Goal: Check status: Check status

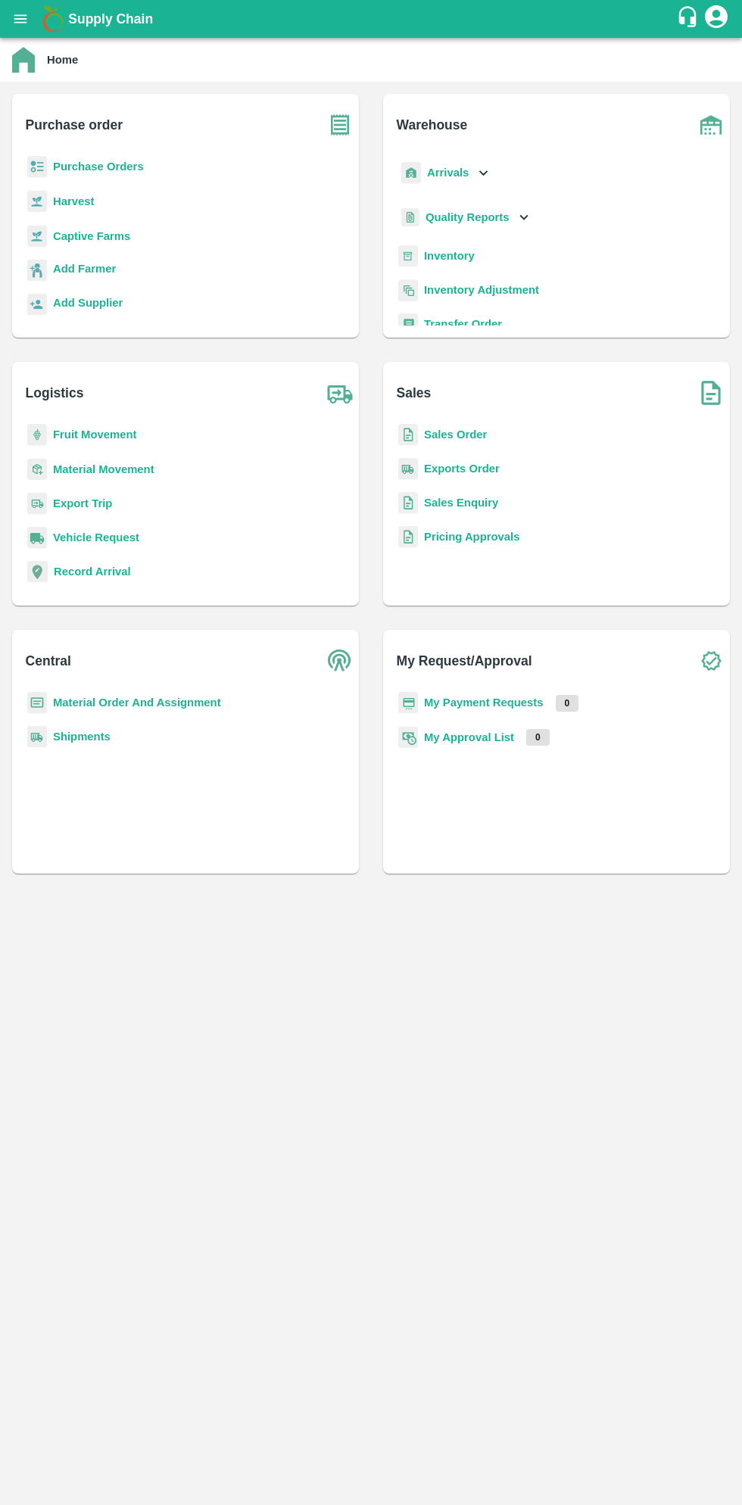
click at [32, 20] on button "open drawer" at bounding box center [20, 19] width 35 height 35
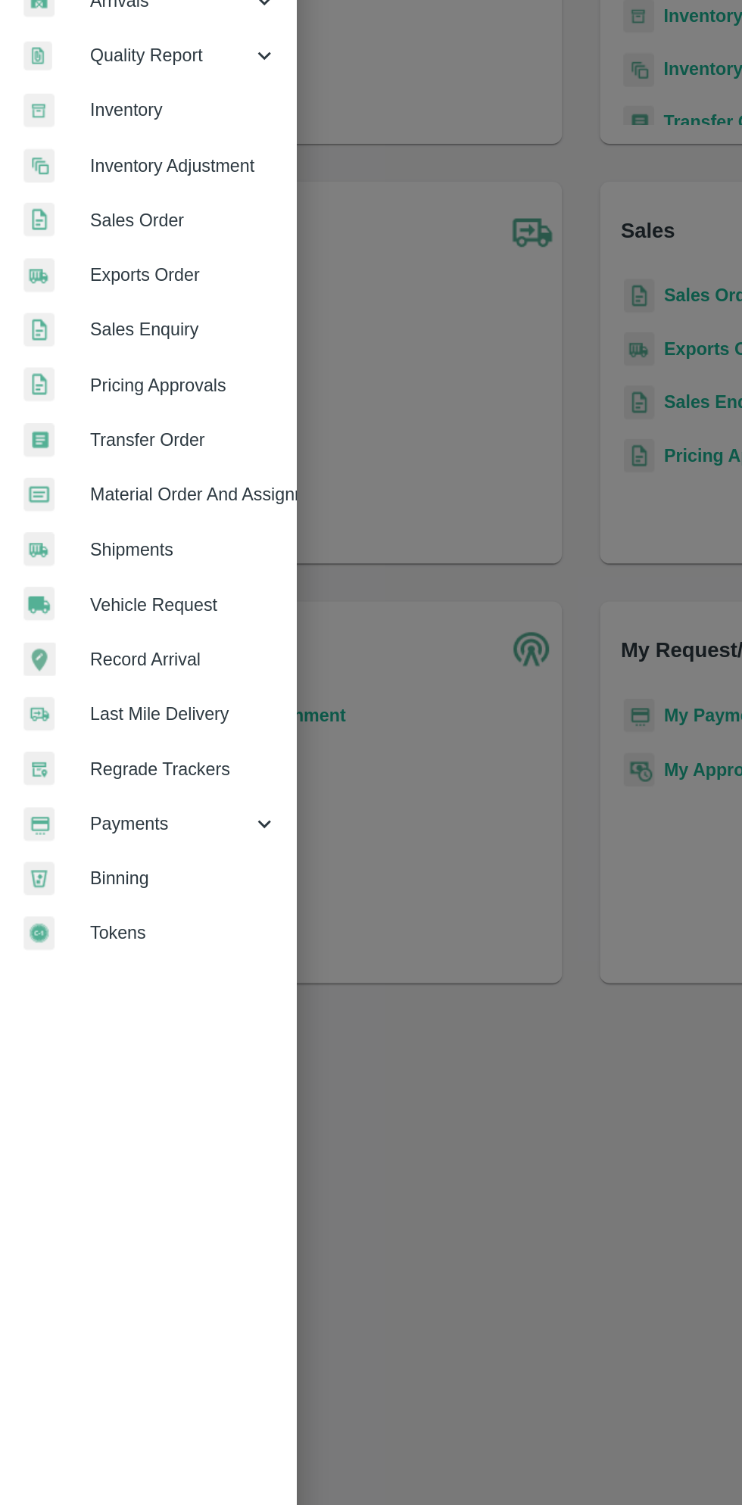
click at [101, 777] on span "Payments" at bounding box center [109, 772] width 103 height 17
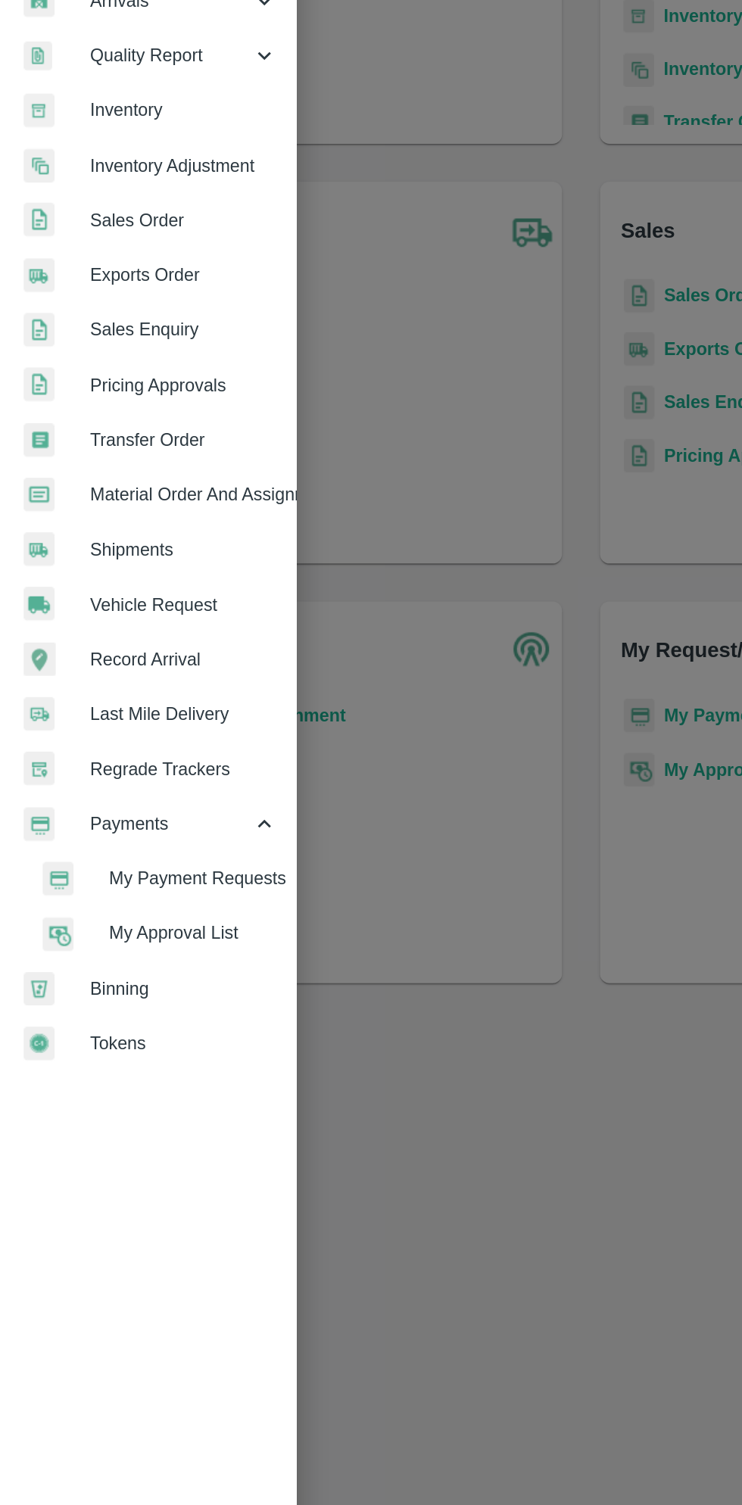
click at [126, 805] on span "My Payment Requests" at bounding box center [123, 806] width 107 height 17
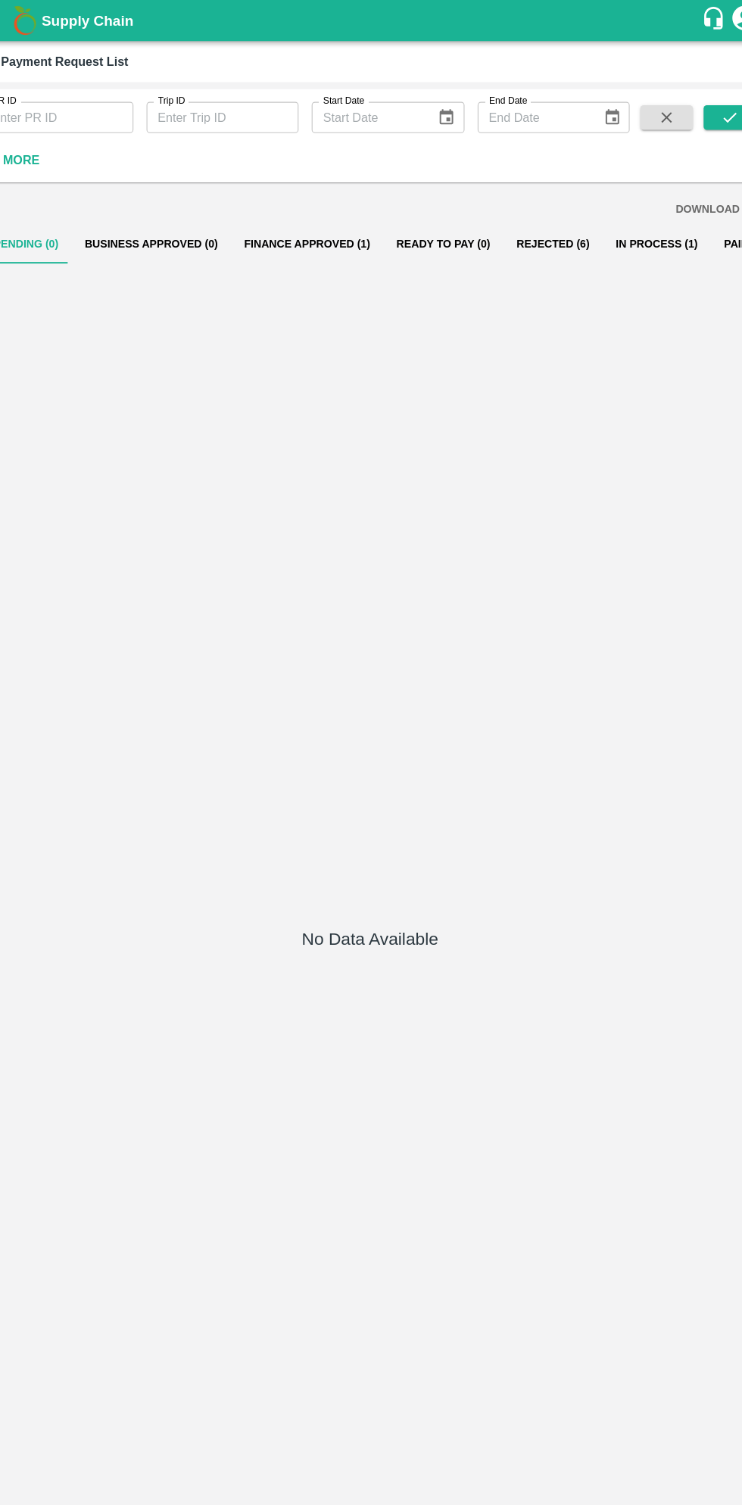
click at [319, 223] on button "Finance Approved (1)" at bounding box center [313, 225] width 140 height 36
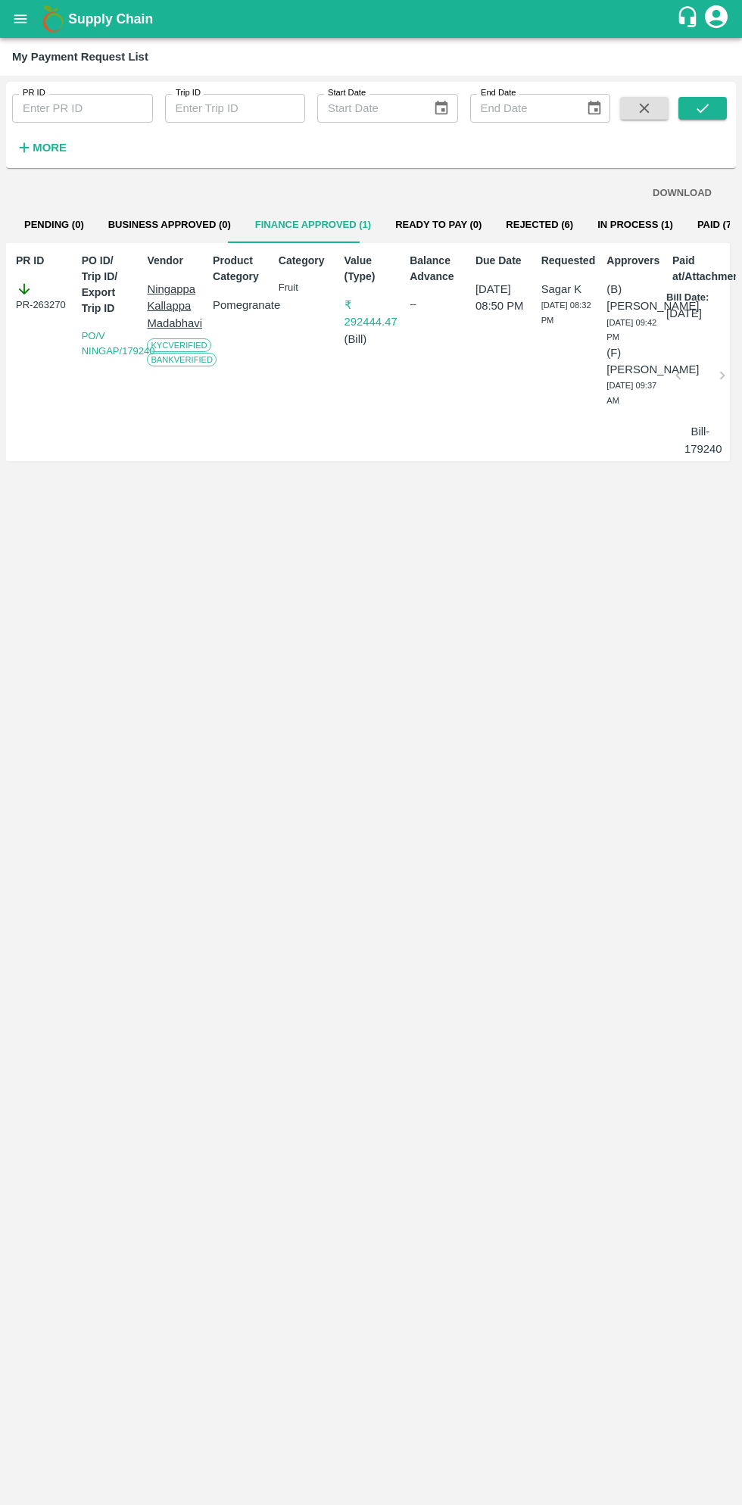
click at [603, 224] on button "In Process (1)" at bounding box center [635, 225] width 100 height 36
